Goal: Navigation & Orientation: Understand site structure

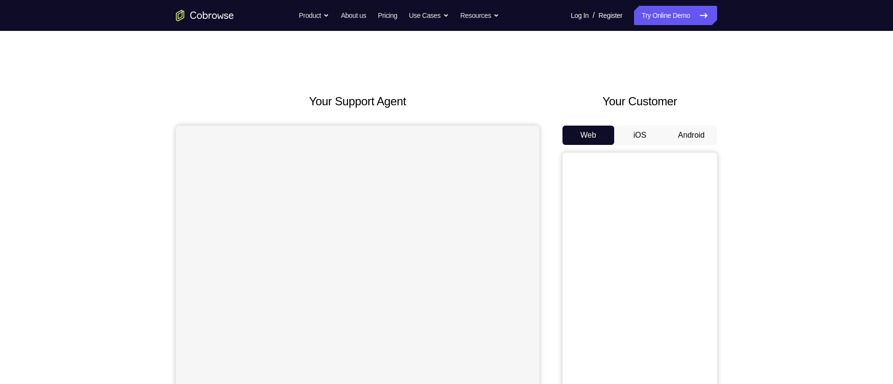
click at [696, 137] on button "Android" at bounding box center [692, 135] width 52 height 19
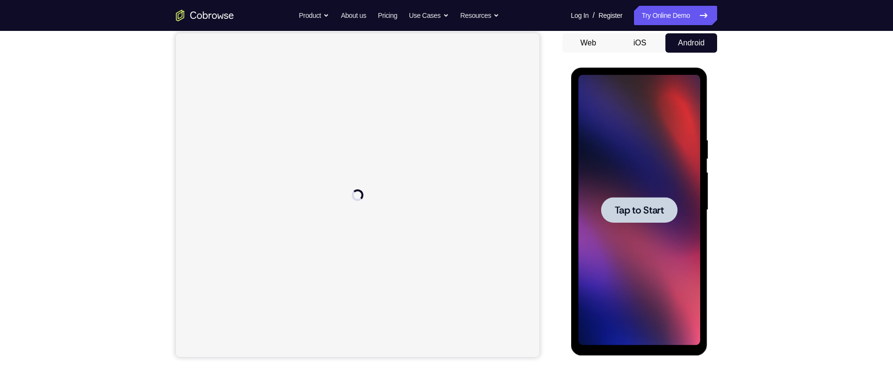
click at [651, 196] on div at bounding box center [639, 210] width 122 height 271
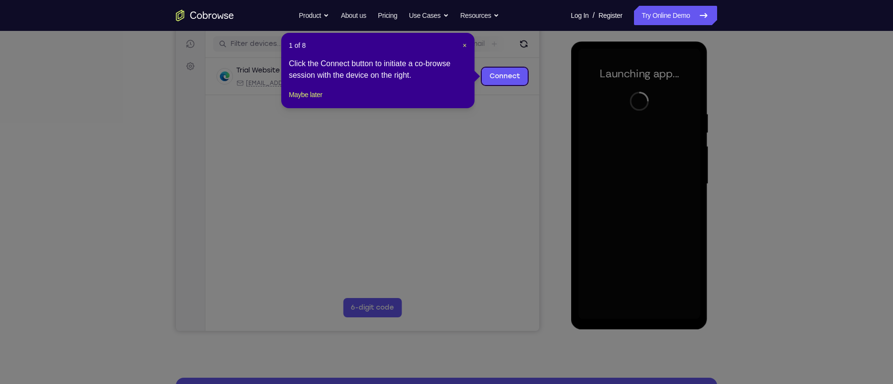
scroll to position [126, 0]
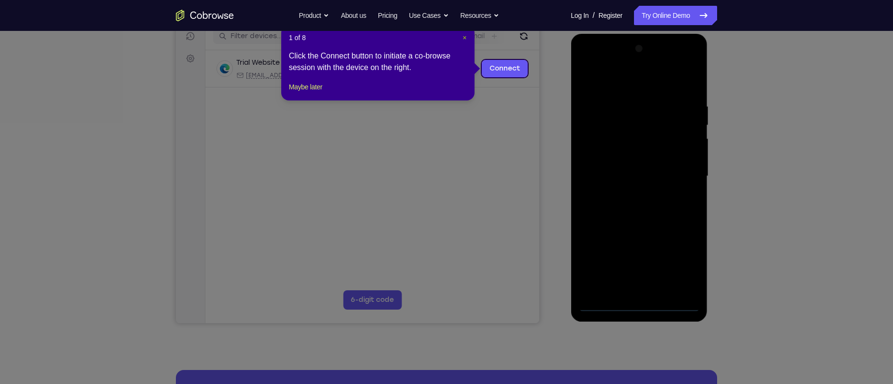
click at [463, 36] on span "×" at bounding box center [465, 38] width 4 height 8
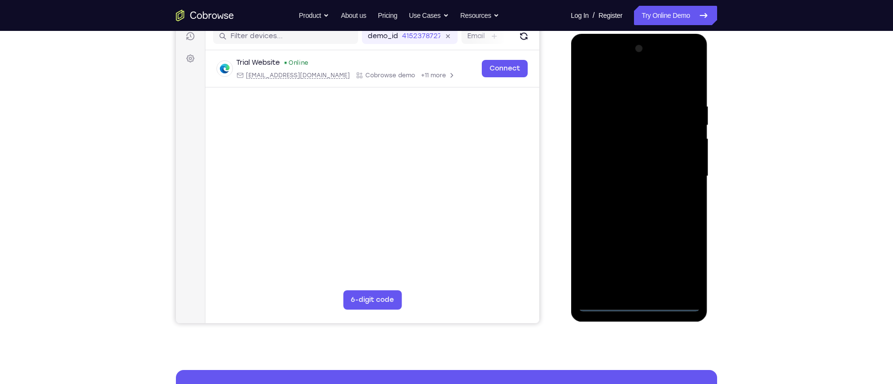
click at [637, 303] on div at bounding box center [639, 176] width 122 height 271
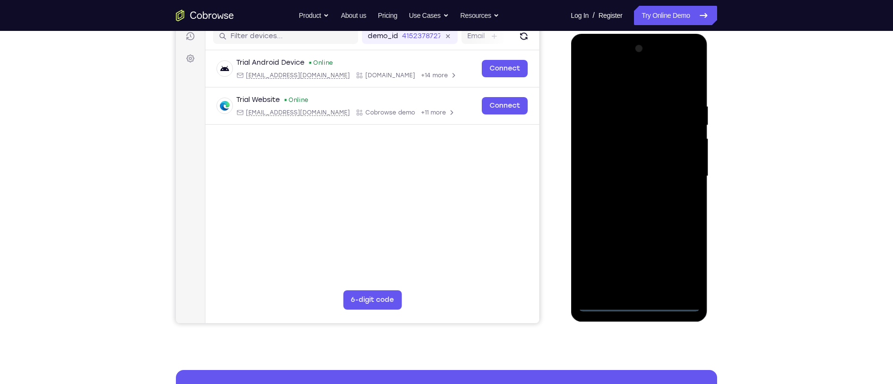
click at [684, 261] on div at bounding box center [639, 176] width 122 height 271
click at [601, 83] on div at bounding box center [639, 176] width 122 height 271
click at [680, 174] on div at bounding box center [639, 176] width 122 height 271
click at [627, 193] on div at bounding box center [639, 176] width 122 height 271
click at [622, 167] on div at bounding box center [639, 176] width 122 height 271
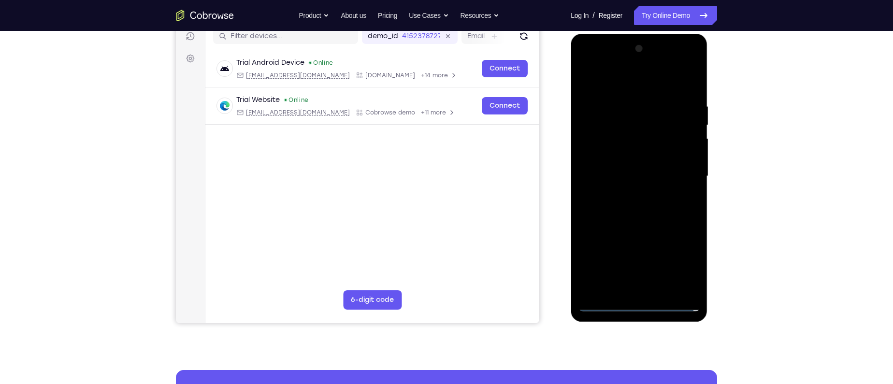
click at [622, 160] on div at bounding box center [639, 176] width 122 height 271
click at [620, 175] on div at bounding box center [639, 176] width 122 height 271
click at [671, 208] on div at bounding box center [639, 176] width 122 height 271
click at [633, 224] on div at bounding box center [639, 176] width 122 height 271
click at [694, 78] on div at bounding box center [639, 176] width 122 height 271
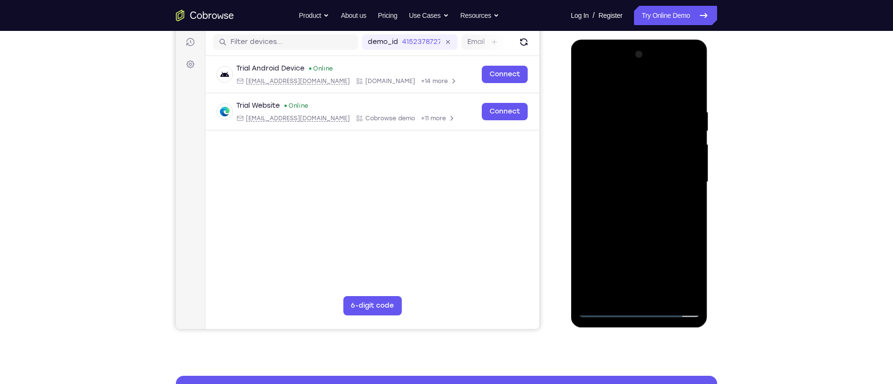
scroll to position [124, 0]
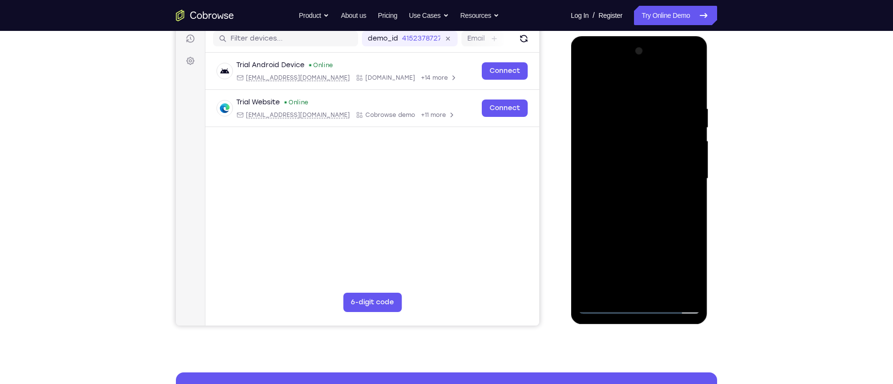
click at [631, 203] on div at bounding box center [639, 179] width 122 height 271
click at [626, 154] on div at bounding box center [639, 179] width 122 height 271
click at [639, 215] on div at bounding box center [639, 179] width 122 height 271
click at [588, 154] on div at bounding box center [639, 179] width 122 height 271
click at [635, 220] on div at bounding box center [639, 179] width 122 height 271
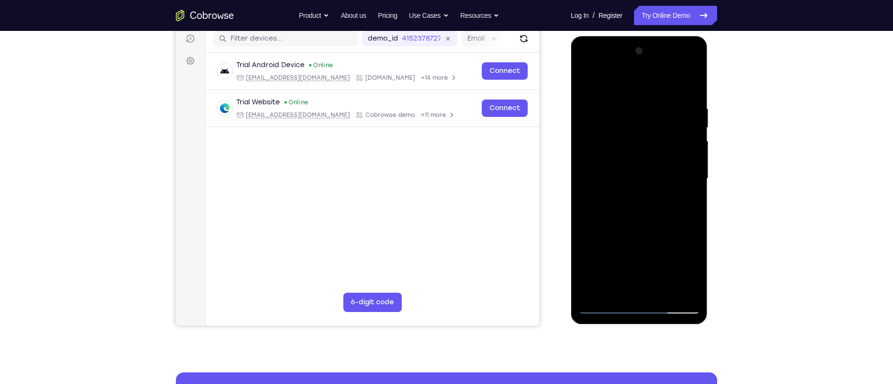
click at [686, 149] on div at bounding box center [639, 179] width 122 height 271
click at [640, 171] on div at bounding box center [639, 179] width 122 height 271
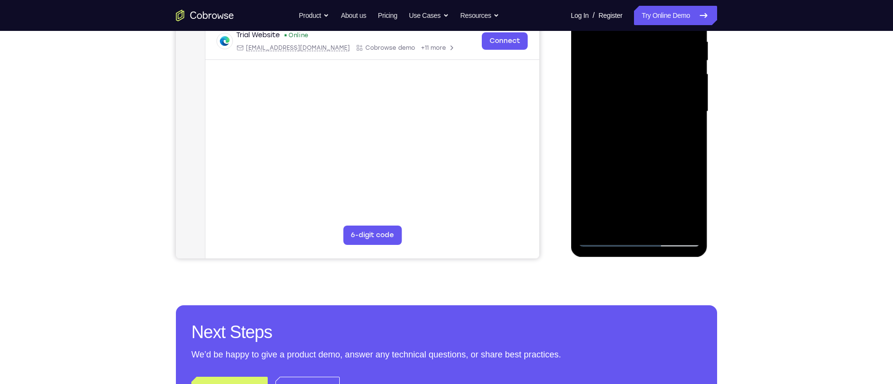
scroll to position [190, 0]
click at [693, 158] on div at bounding box center [639, 112] width 122 height 271
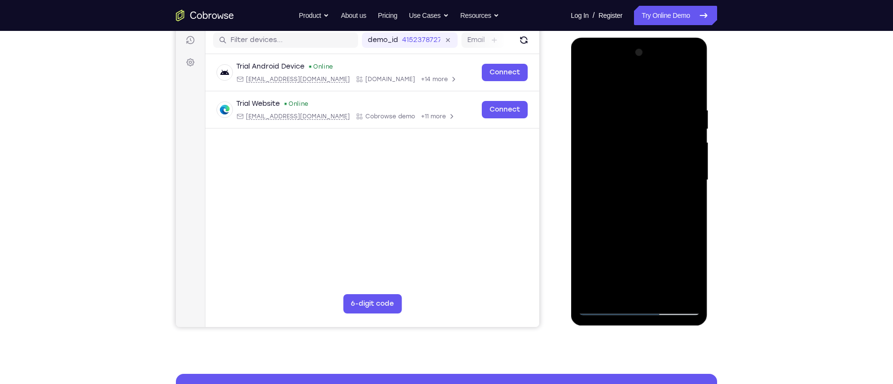
scroll to position [116, 0]
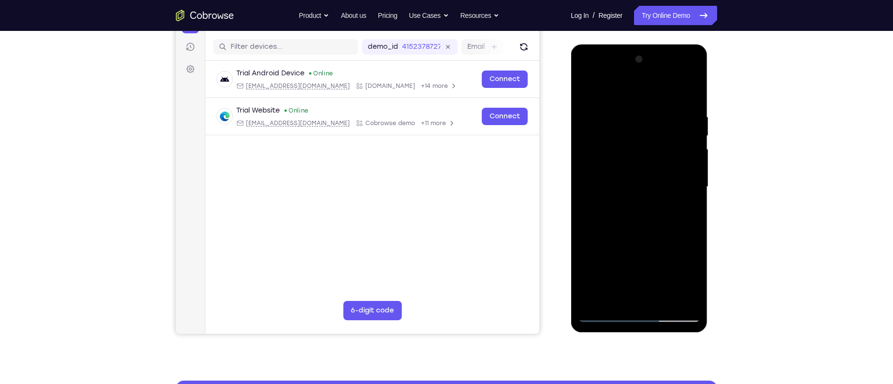
click at [693, 87] on div at bounding box center [639, 187] width 122 height 271
click at [610, 106] on div at bounding box center [639, 187] width 122 height 271
click at [656, 123] on div at bounding box center [639, 187] width 122 height 271
click at [682, 121] on div at bounding box center [639, 187] width 122 height 271
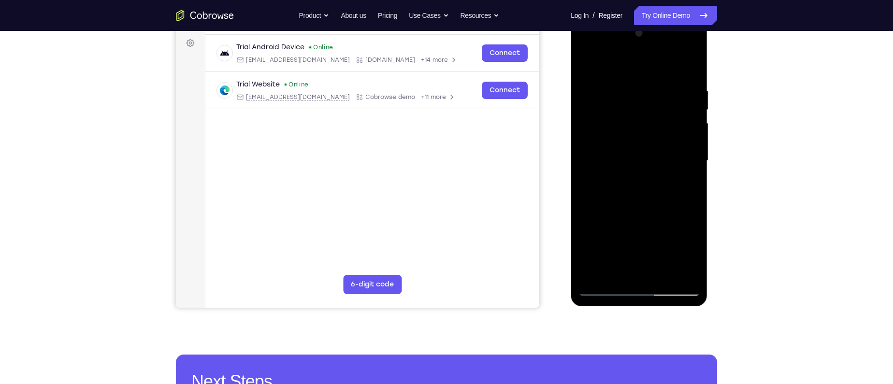
scroll to position [143, 0]
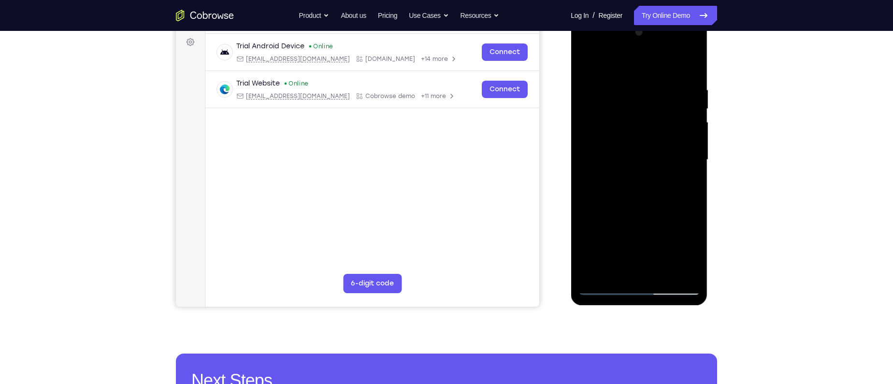
drag, startPoint x: 639, startPoint y: 183, endPoint x: 639, endPoint y: 115, distance: 67.7
click at [639, 115] on div at bounding box center [639, 160] width 122 height 271
drag, startPoint x: 631, startPoint y: 170, endPoint x: 632, endPoint y: 119, distance: 50.8
click at [632, 119] on div at bounding box center [639, 160] width 122 height 271
drag, startPoint x: 634, startPoint y: 197, endPoint x: 640, endPoint y: 126, distance: 71.3
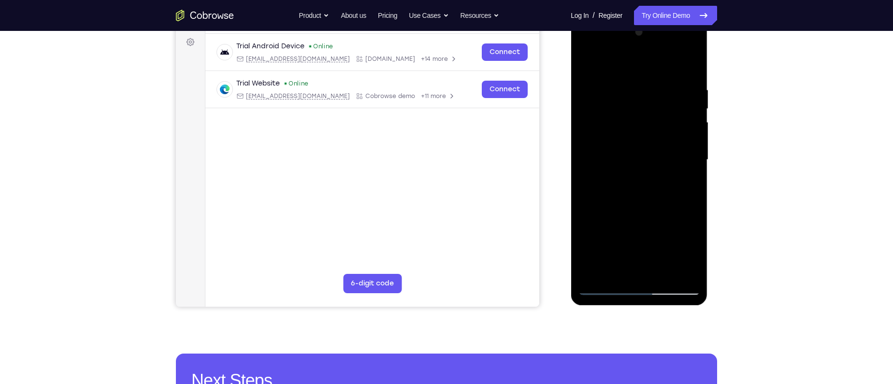
click at [640, 126] on div at bounding box center [639, 160] width 122 height 271
click at [659, 136] on div at bounding box center [639, 160] width 122 height 271
click at [686, 137] on div at bounding box center [639, 160] width 122 height 271
drag, startPoint x: 645, startPoint y: 190, endPoint x: 645, endPoint y: 142, distance: 47.9
click at [645, 142] on div at bounding box center [639, 160] width 122 height 271
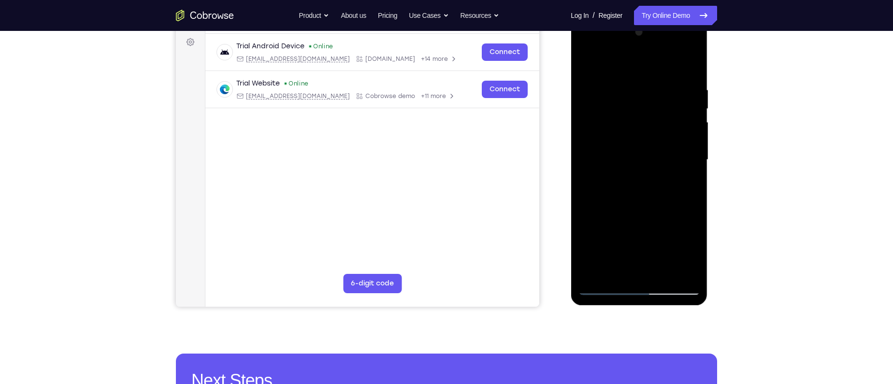
drag, startPoint x: 640, startPoint y: 202, endPoint x: 638, endPoint y: 145, distance: 57.6
click at [638, 145] on div at bounding box center [639, 160] width 122 height 271
drag, startPoint x: 629, startPoint y: 188, endPoint x: 629, endPoint y: 169, distance: 18.9
click at [629, 169] on div at bounding box center [639, 160] width 122 height 271
click at [653, 172] on div at bounding box center [639, 160] width 122 height 271
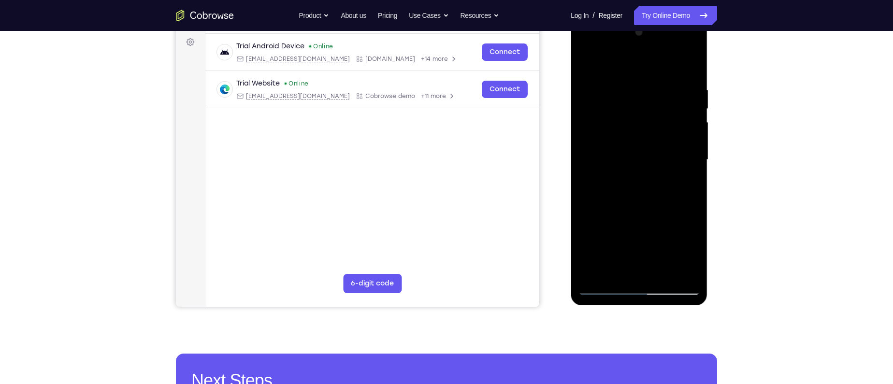
click at [686, 174] on div at bounding box center [639, 160] width 122 height 271
drag, startPoint x: 630, startPoint y: 203, endPoint x: 629, endPoint y: 140, distance: 63.3
click at [629, 140] on div at bounding box center [639, 160] width 122 height 271
drag, startPoint x: 637, startPoint y: 203, endPoint x: 638, endPoint y: 137, distance: 65.7
click at [638, 137] on div at bounding box center [639, 160] width 122 height 271
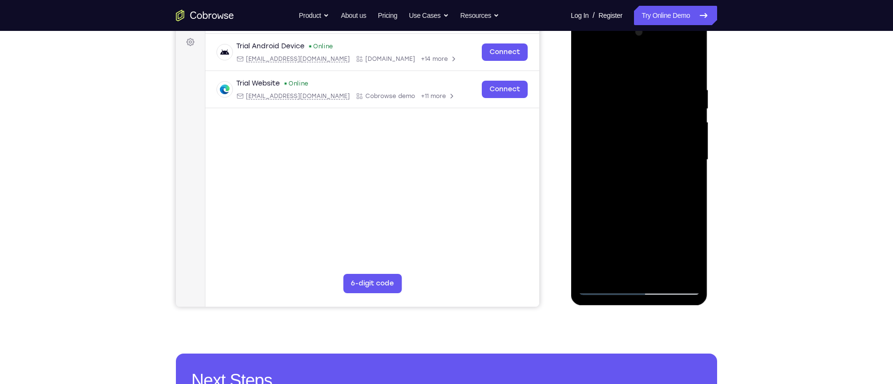
scroll to position [167, 0]
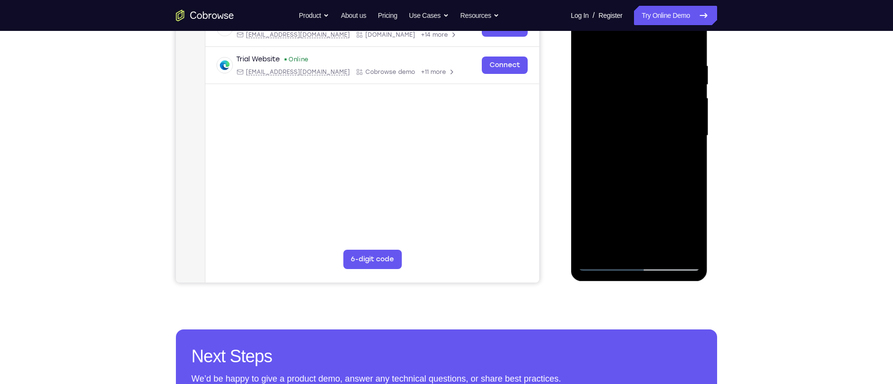
drag, startPoint x: 641, startPoint y: 174, endPoint x: 643, endPoint y: 118, distance: 55.1
click at [643, 118] on div at bounding box center [639, 135] width 122 height 271
click at [590, 141] on div at bounding box center [639, 135] width 122 height 271
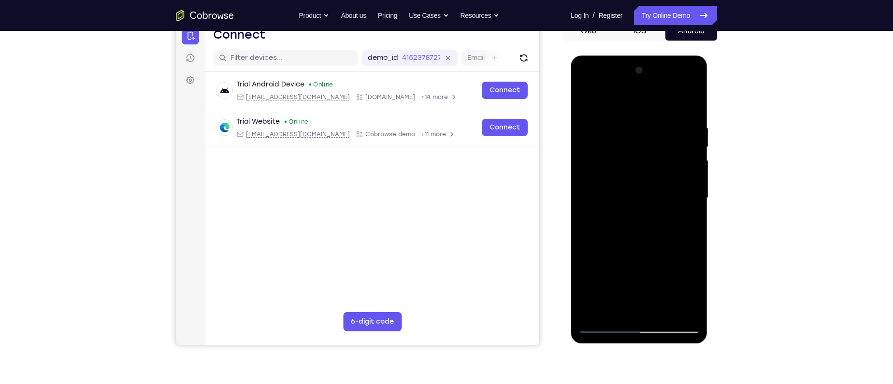
scroll to position [239, 0]
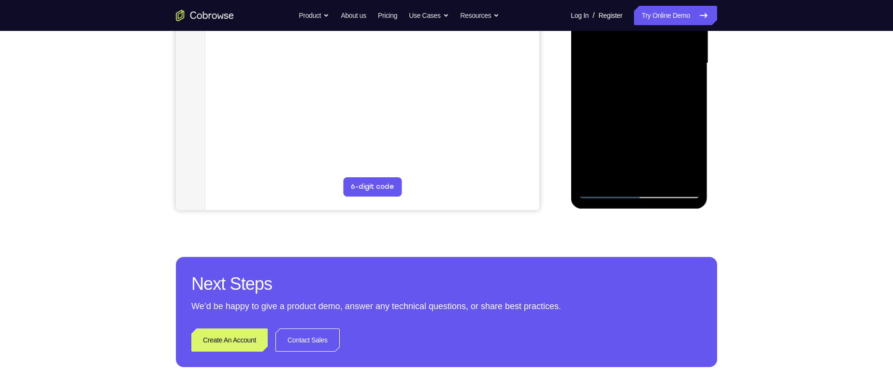
click at [595, 177] on div at bounding box center [639, 63] width 122 height 271
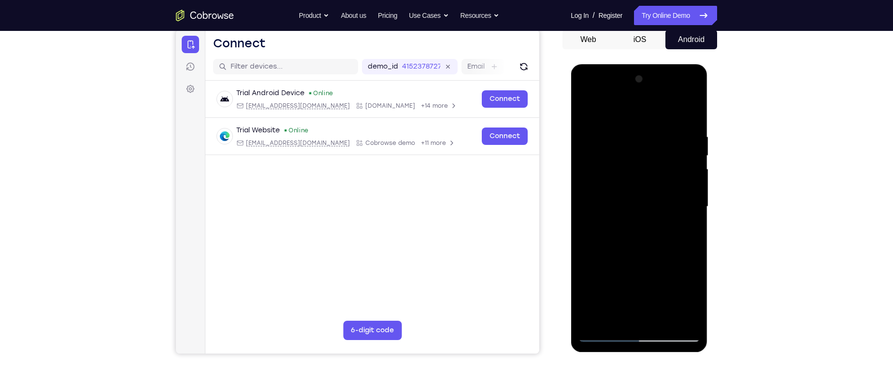
scroll to position [97, 0]
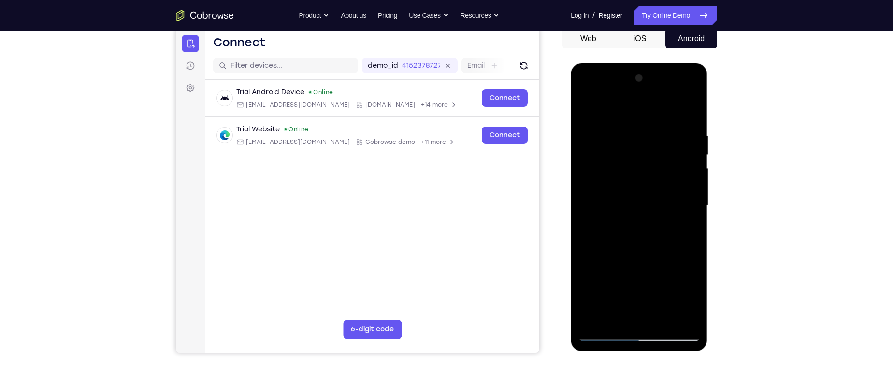
click at [691, 107] on div at bounding box center [639, 206] width 122 height 271
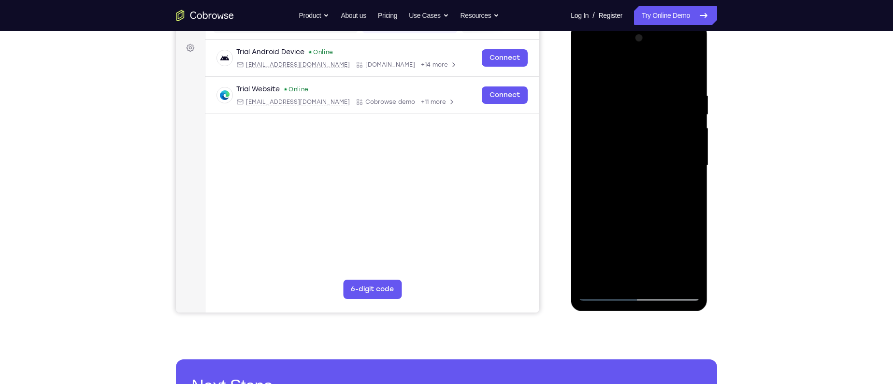
scroll to position [145, 0]
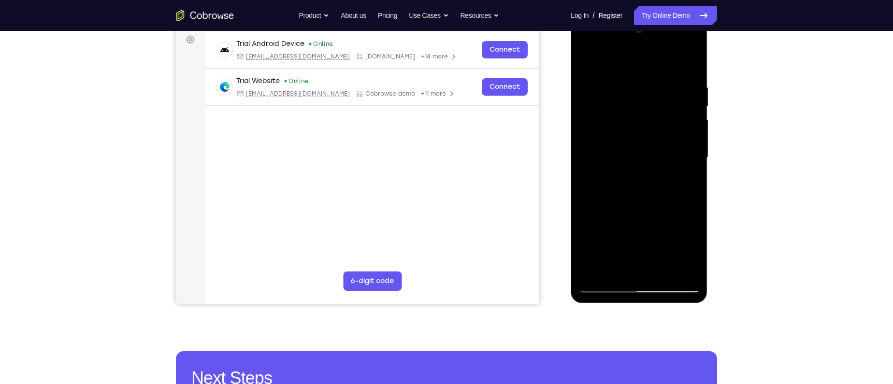
click at [610, 184] on div at bounding box center [639, 157] width 122 height 271
click at [670, 156] on div at bounding box center [639, 157] width 122 height 271
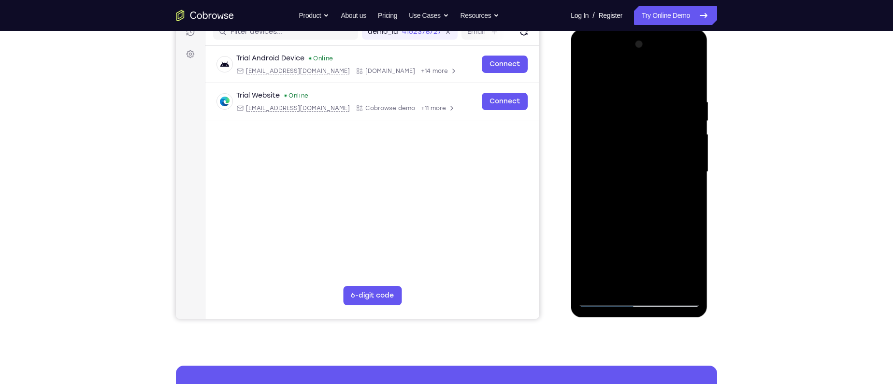
scroll to position [107, 0]
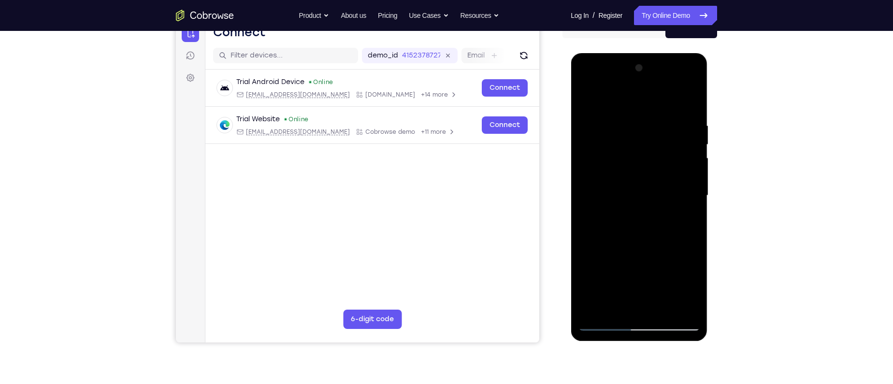
click at [605, 164] on div at bounding box center [639, 195] width 122 height 271
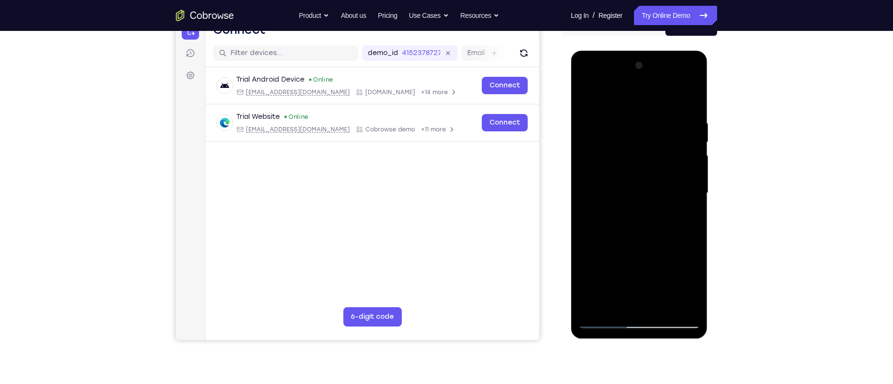
scroll to position [148, 0]
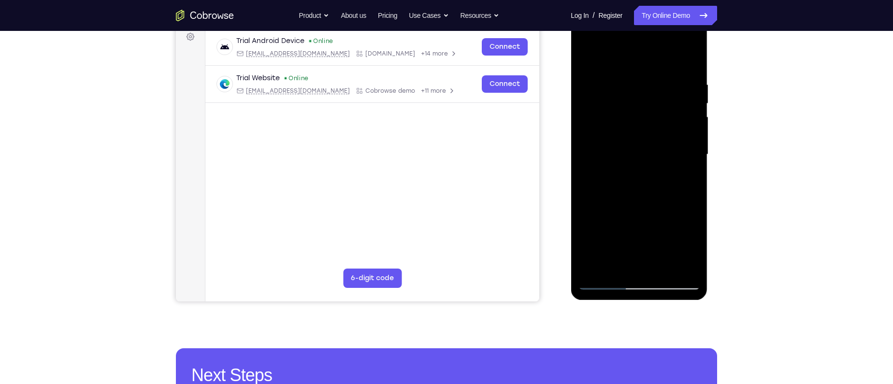
click at [688, 153] on div at bounding box center [639, 154] width 122 height 271
click at [689, 152] on div at bounding box center [639, 154] width 122 height 271
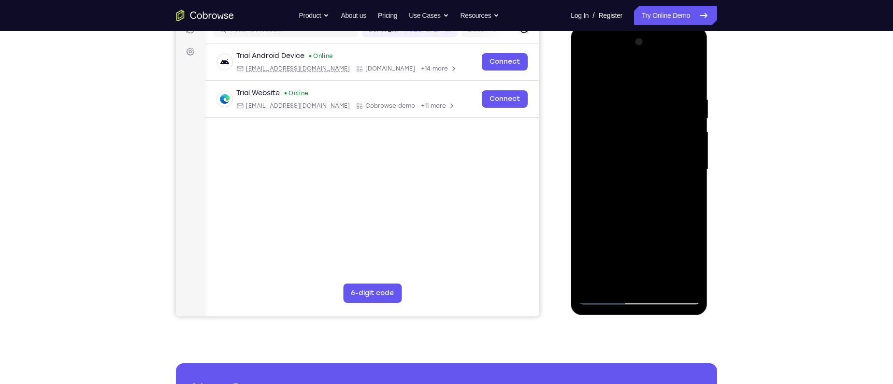
click at [689, 152] on div at bounding box center [639, 169] width 122 height 271
click at [589, 157] on div at bounding box center [639, 169] width 122 height 271
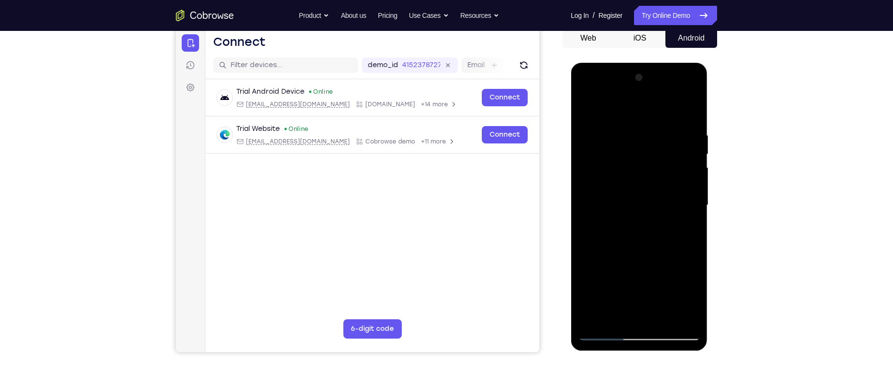
click at [693, 168] on div at bounding box center [639, 205] width 122 height 271
click at [692, 77] on div at bounding box center [639, 205] width 122 height 271
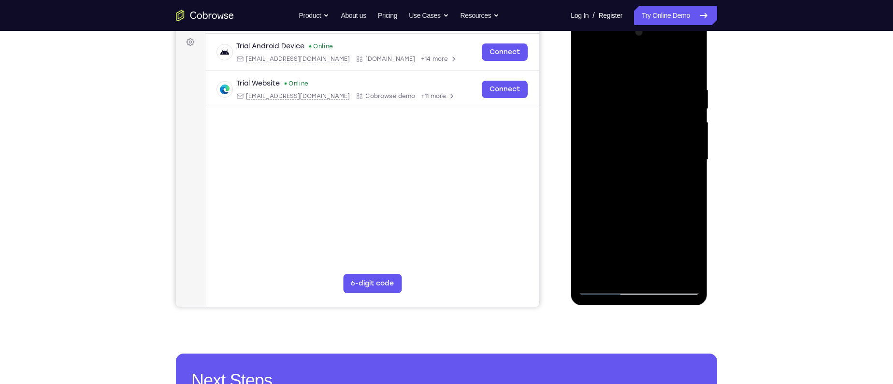
scroll to position [143, 0]
drag, startPoint x: 612, startPoint y: 155, endPoint x: 571, endPoint y: 170, distance: 43.9
click at [571, 170] on div at bounding box center [639, 161] width 137 height 288
click at [653, 152] on div at bounding box center [639, 159] width 122 height 271
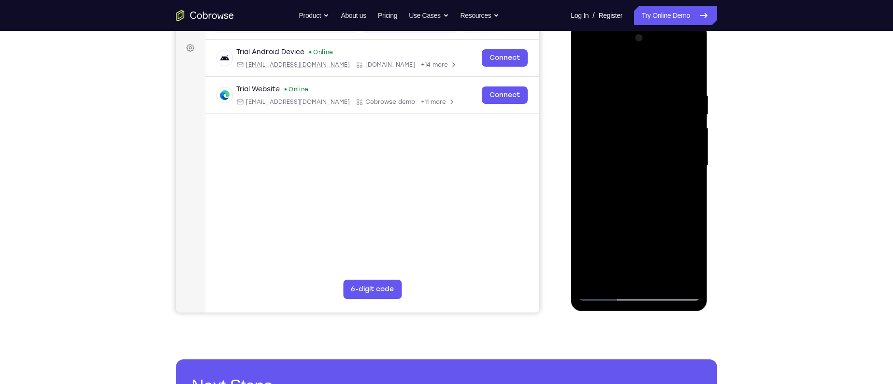
scroll to position [145, 0]
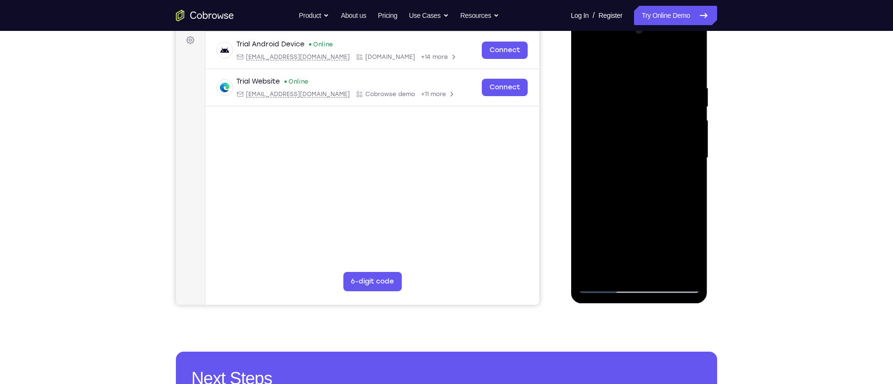
click at [682, 106] on div at bounding box center [639, 158] width 122 height 271
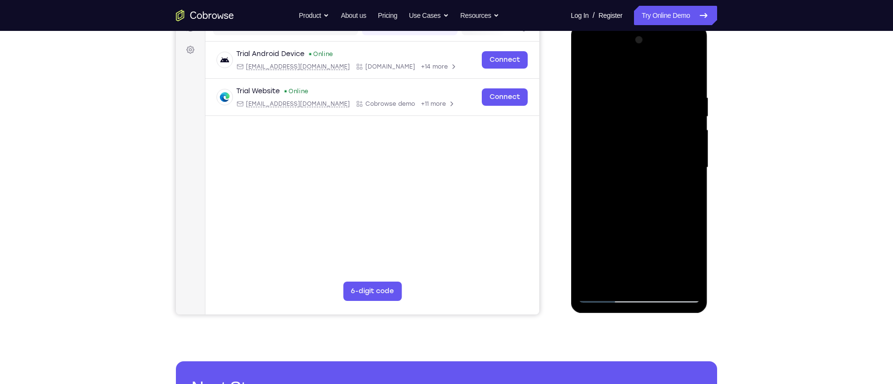
scroll to position [112, 0]
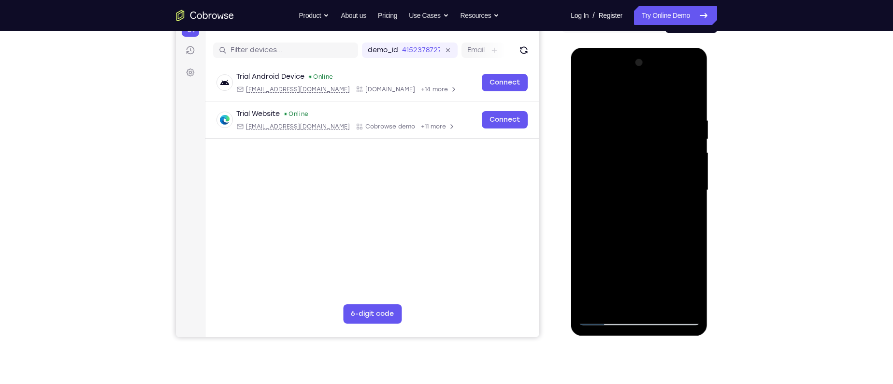
click at [694, 67] on div at bounding box center [639, 190] width 122 height 271
drag, startPoint x: 634, startPoint y: 212, endPoint x: 643, endPoint y: 125, distance: 87.4
click at [643, 125] on div at bounding box center [639, 190] width 122 height 271
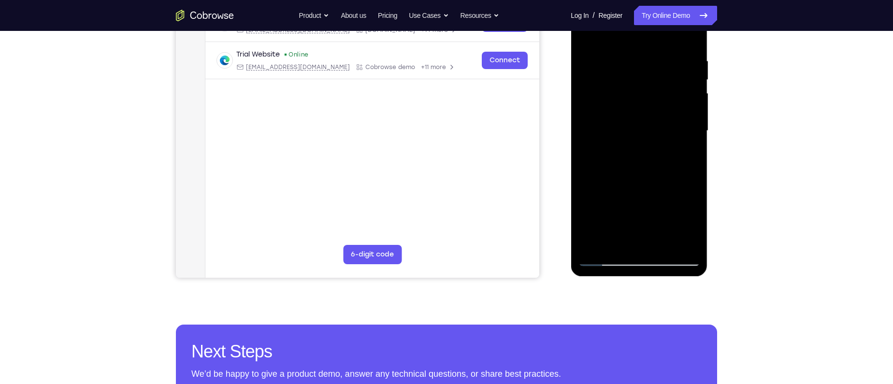
scroll to position [173, 0]
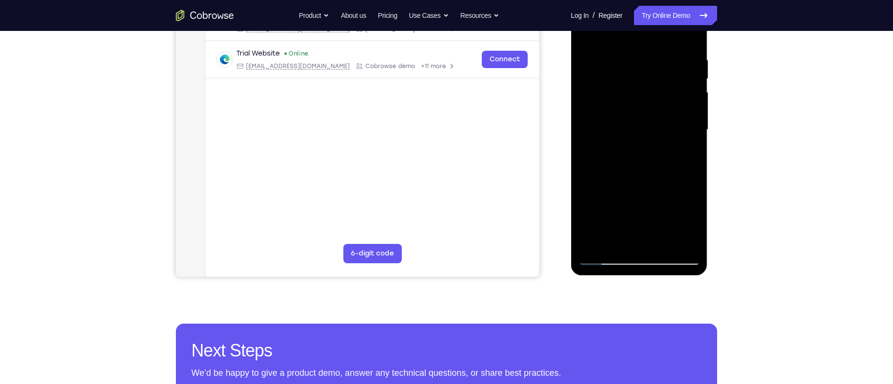
click at [597, 246] on div at bounding box center [639, 130] width 122 height 271
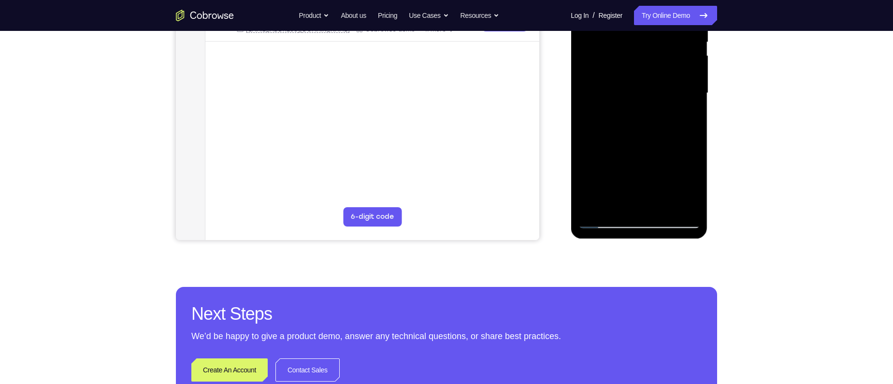
scroll to position [210, 0]
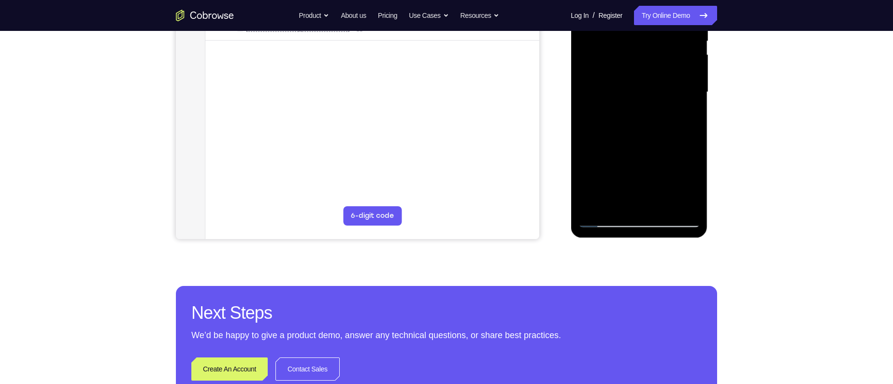
click at [691, 209] on div at bounding box center [639, 92] width 122 height 271
click at [687, 209] on div at bounding box center [639, 92] width 122 height 271
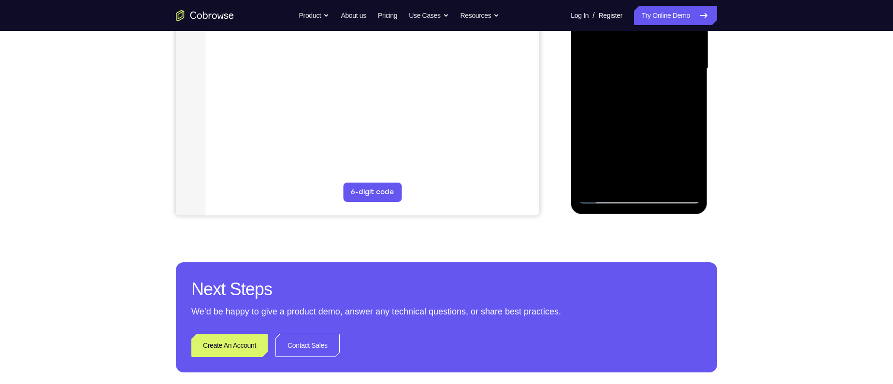
scroll to position [240, 0]
